Goal: Find specific page/section: Find specific page/section

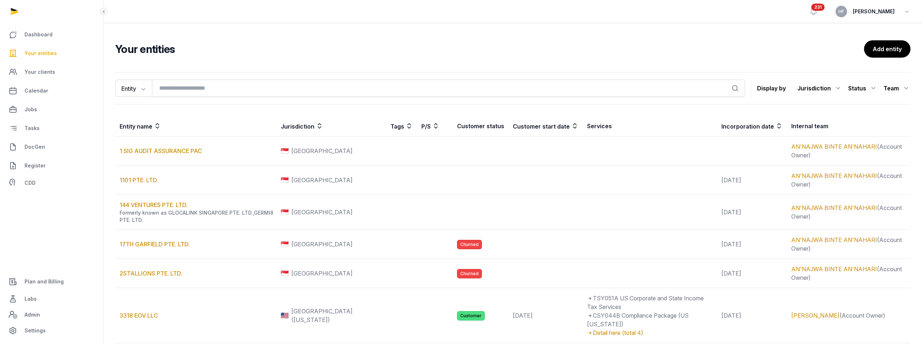
click at [43, 151] on link "DocGen" at bounding box center [52, 146] width 92 height 17
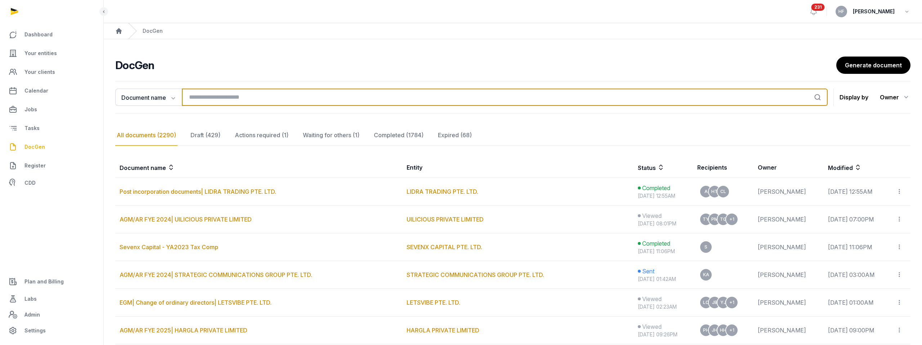
click at [224, 96] on input "search" at bounding box center [505, 97] width 646 height 17
click at [227, 95] on input "search" at bounding box center [505, 97] width 646 height 17
click at [226, 97] on input "search" at bounding box center [505, 97] width 646 height 17
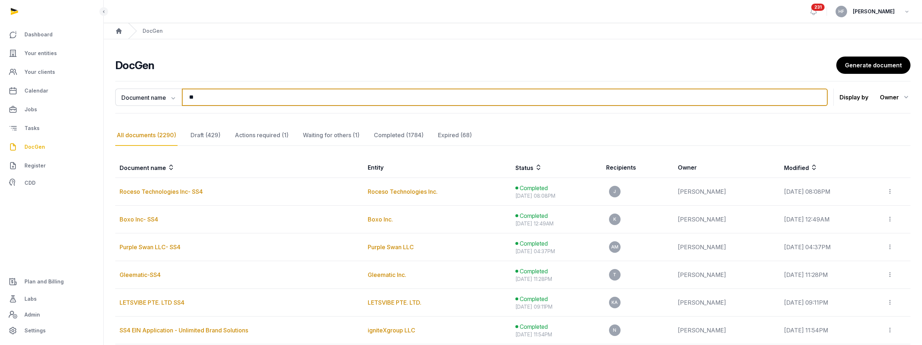
type input "*"
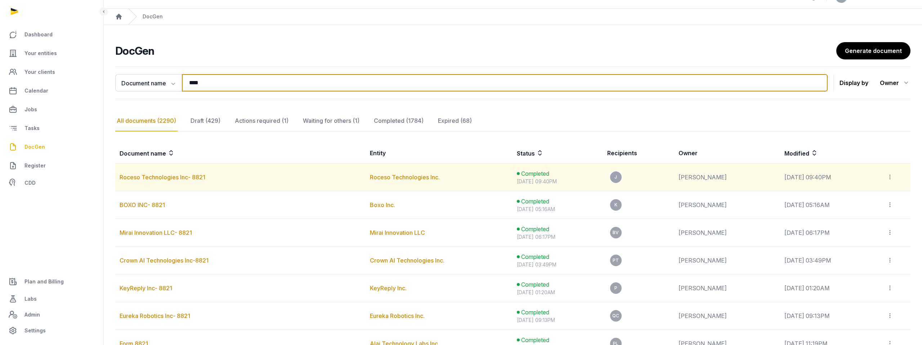
scroll to position [10, 0]
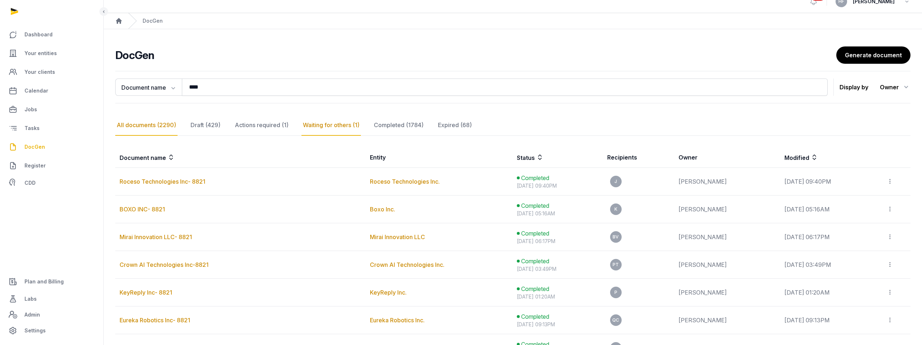
click at [373, 125] on div "Waiting for others (1)" at bounding box center [399, 125] width 53 height 21
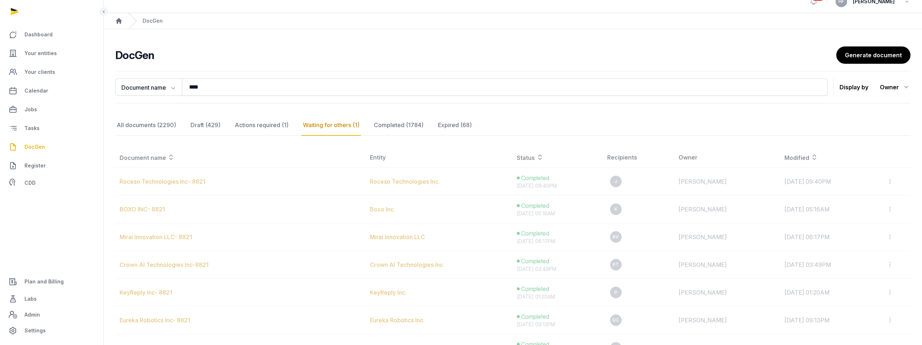
scroll to position [0, 0]
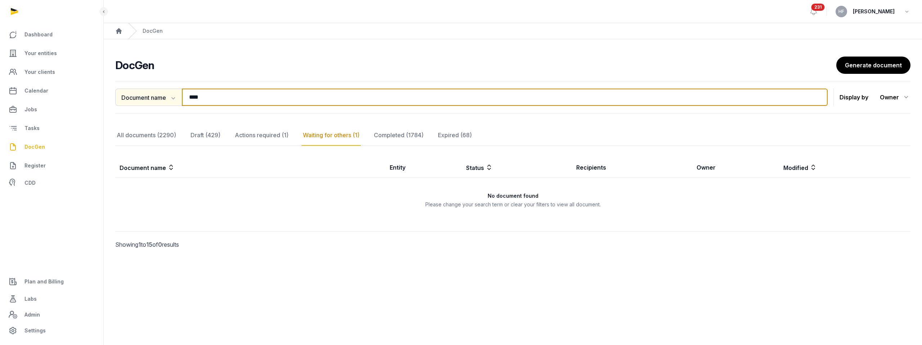
drag, startPoint x: 227, startPoint y: 99, endPoint x: 162, endPoint y: 98, distance: 65.2
click at [162, 98] on div "Document name Document name Entity Recipient **** Search" at bounding box center [471, 97] width 713 height 17
type input "***"
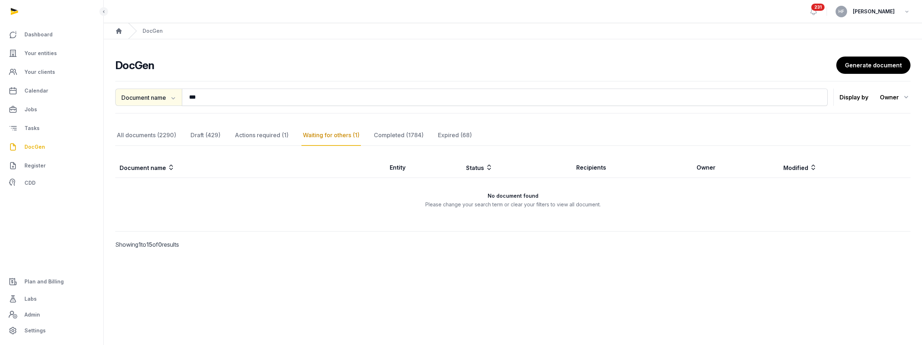
click at [170, 99] on icon "button" at bounding box center [172, 97] width 7 height 7
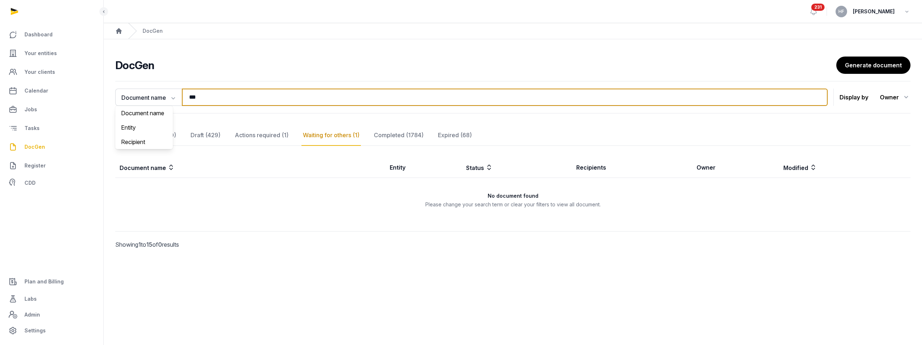
click at [210, 98] on input "***" at bounding box center [505, 97] width 646 height 17
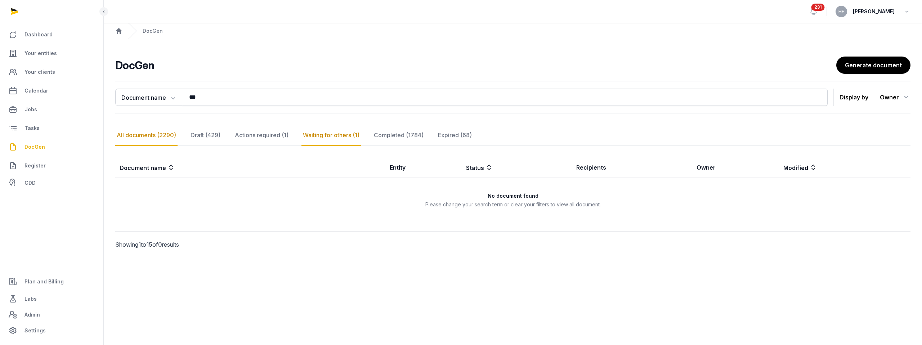
click at [168, 135] on div "All documents (2290)" at bounding box center [146, 135] width 62 height 21
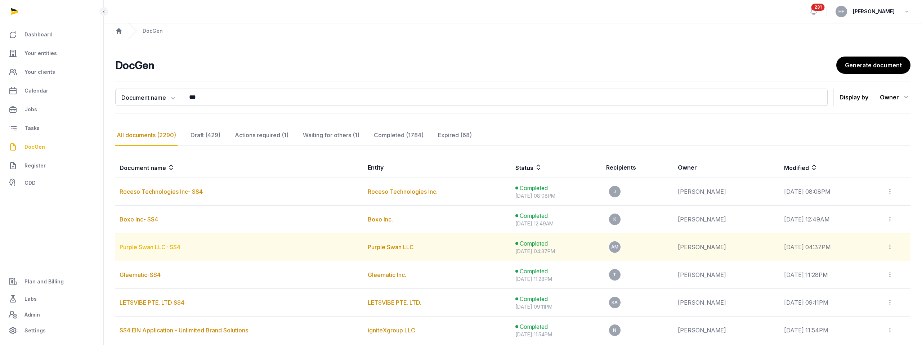
click at [171, 247] on link "Purple Swan LLC- SS4" at bounding box center [150, 247] width 61 height 7
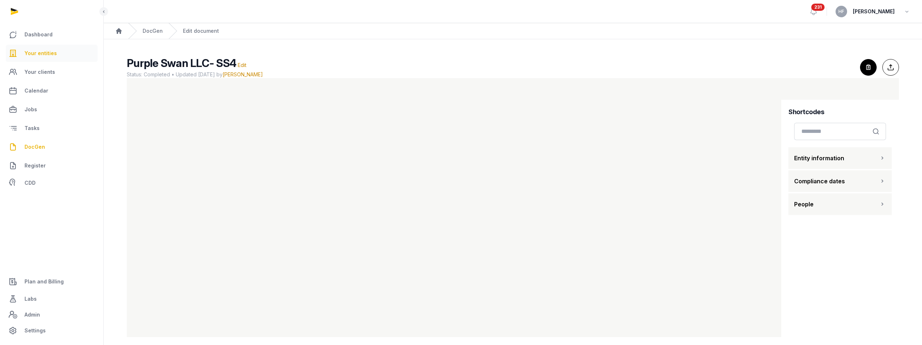
click at [40, 50] on span "Your entities" at bounding box center [41, 53] width 32 height 9
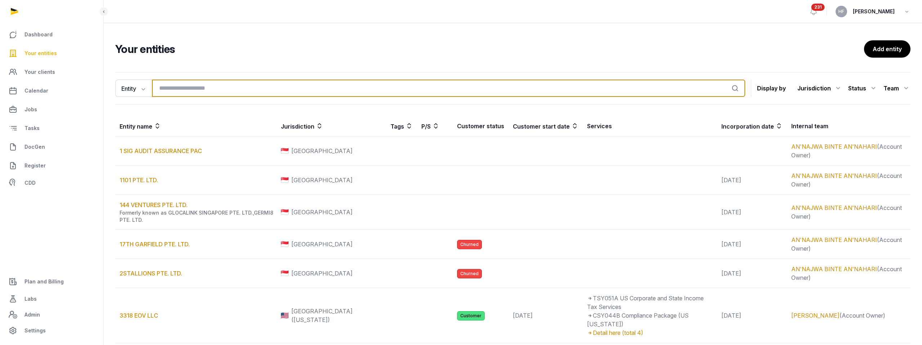
click at [200, 88] on input "search" at bounding box center [448, 88] width 593 height 17
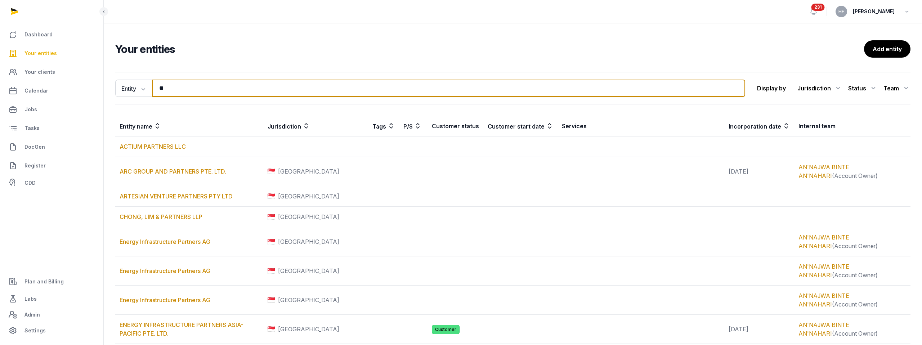
type input "*"
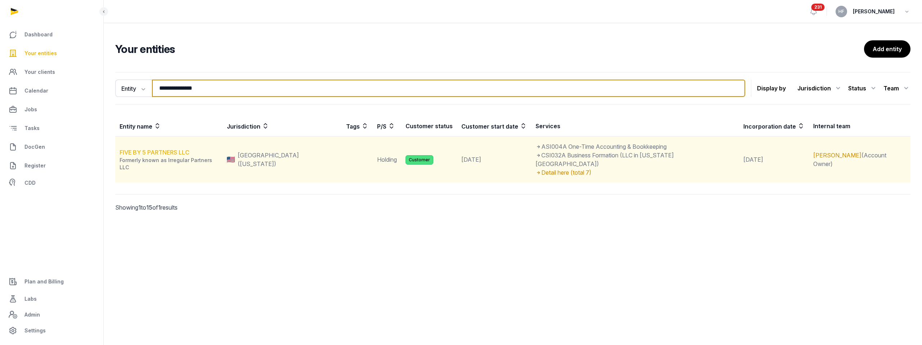
type input "**********"
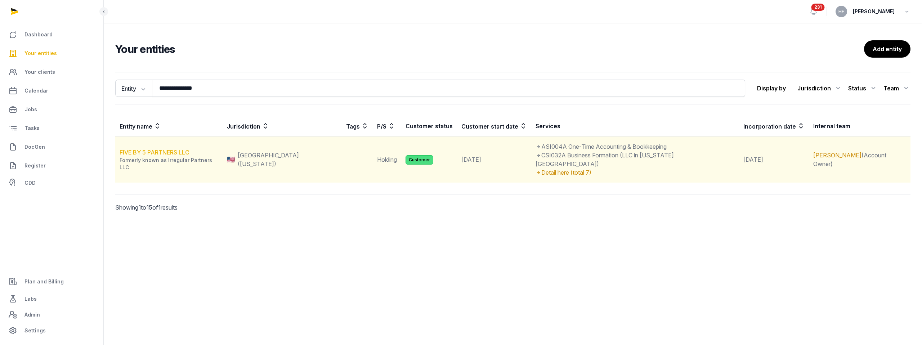
click at [172, 150] on link "FIVE BY 5 PARTNERS LLC" at bounding box center [155, 152] width 70 height 7
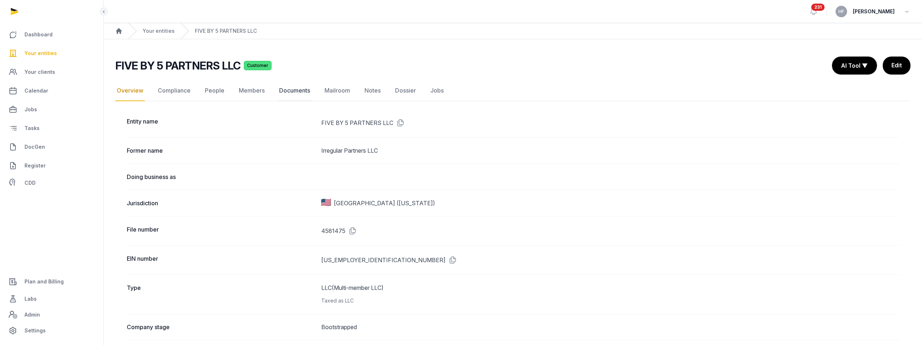
click at [295, 90] on link "Documents" at bounding box center [295, 90] width 34 height 21
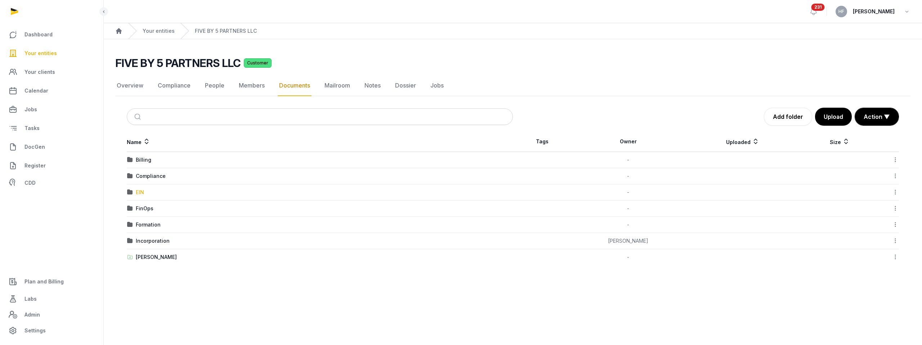
click at [142, 193] on div "EIN" at bounding box center [140, 192] width 8 height 7
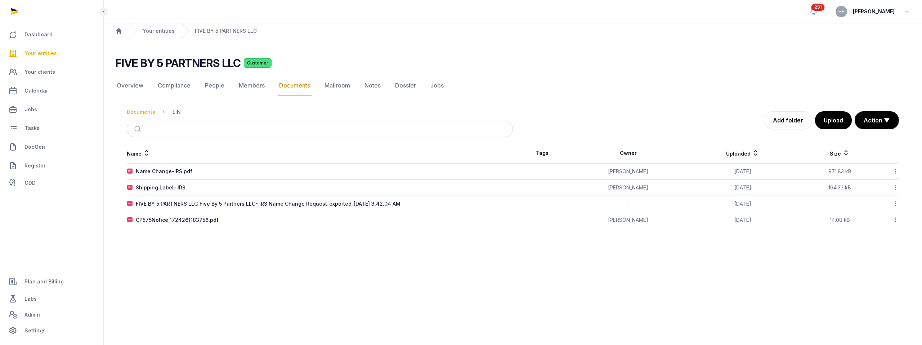
click at [148, 113] on div "Documents" at bounding box center [141, 111] width 28 height 7
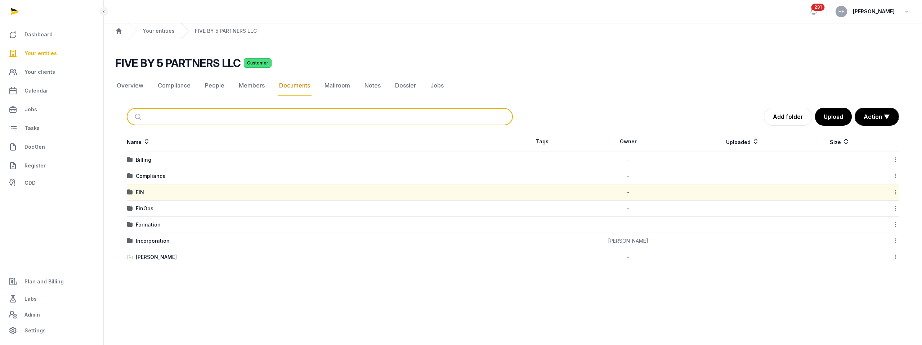
click at [210, 112] on input "search" at bounding box center [328, 117] width 362 height 16
type input "*"
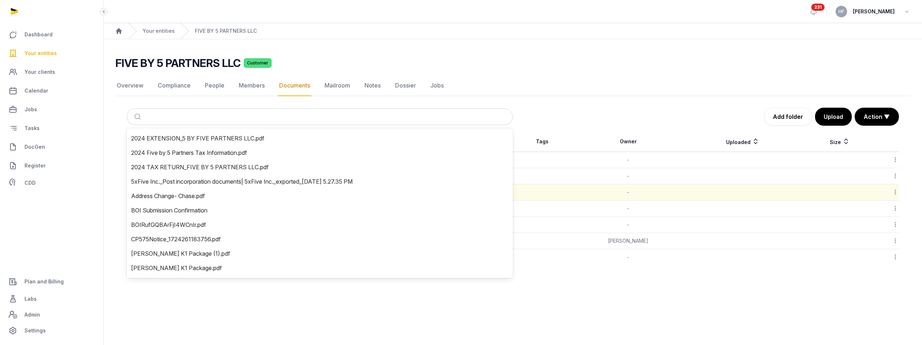
click at [586, 70] on div "FIVE BY 5 PARTNERS LLC Customer Documents Overview Compliance People Members Do…" at bounding box center [513, 161] width 819 height 209
